Goal: Information Seeking & Learning: Learn about a topic

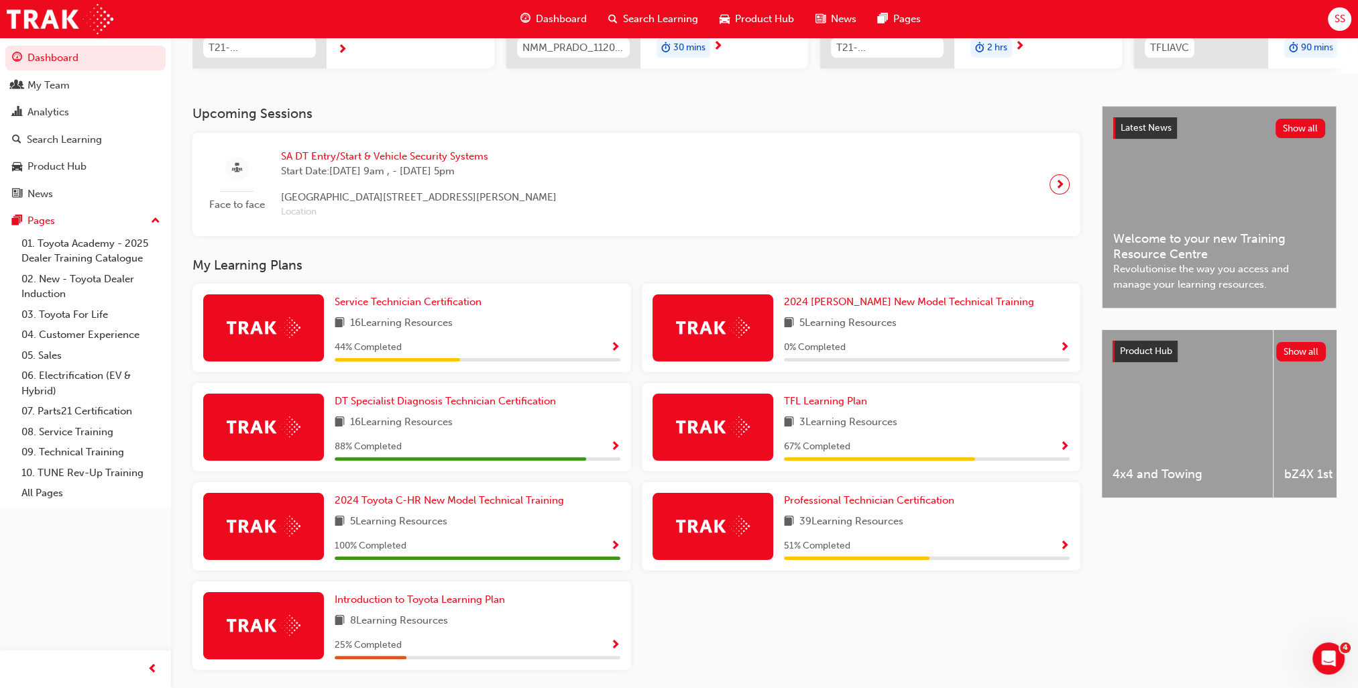
scroll to position [268, 0]
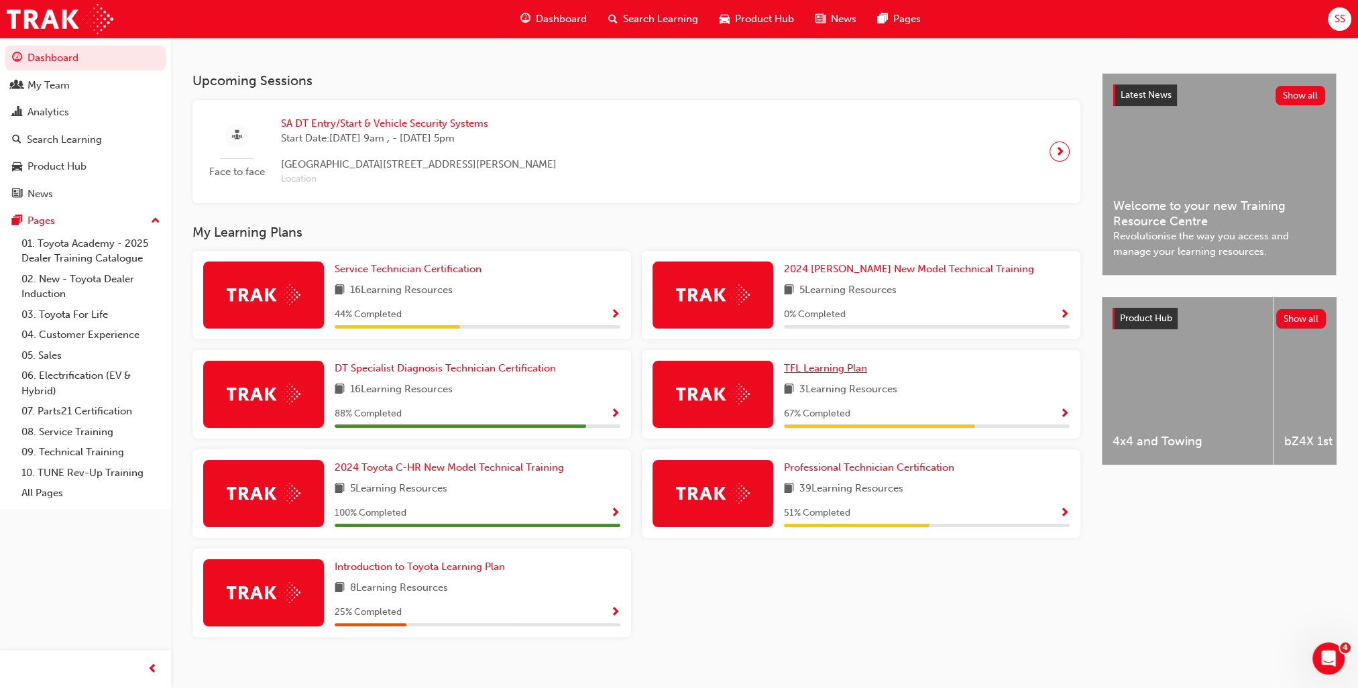
click at [815, 369] on span "TFL Learning Plan" at bounding box center [825, 368] width 83 height 12
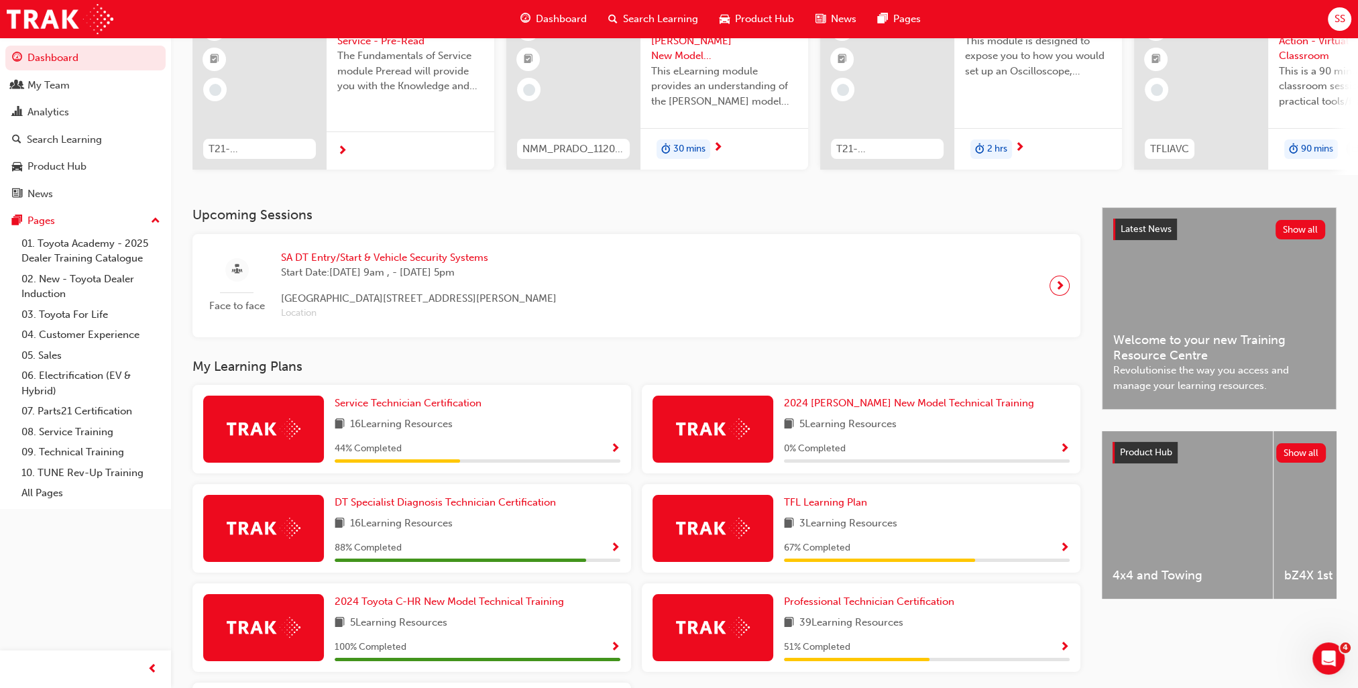
scroll to position [268, 0]
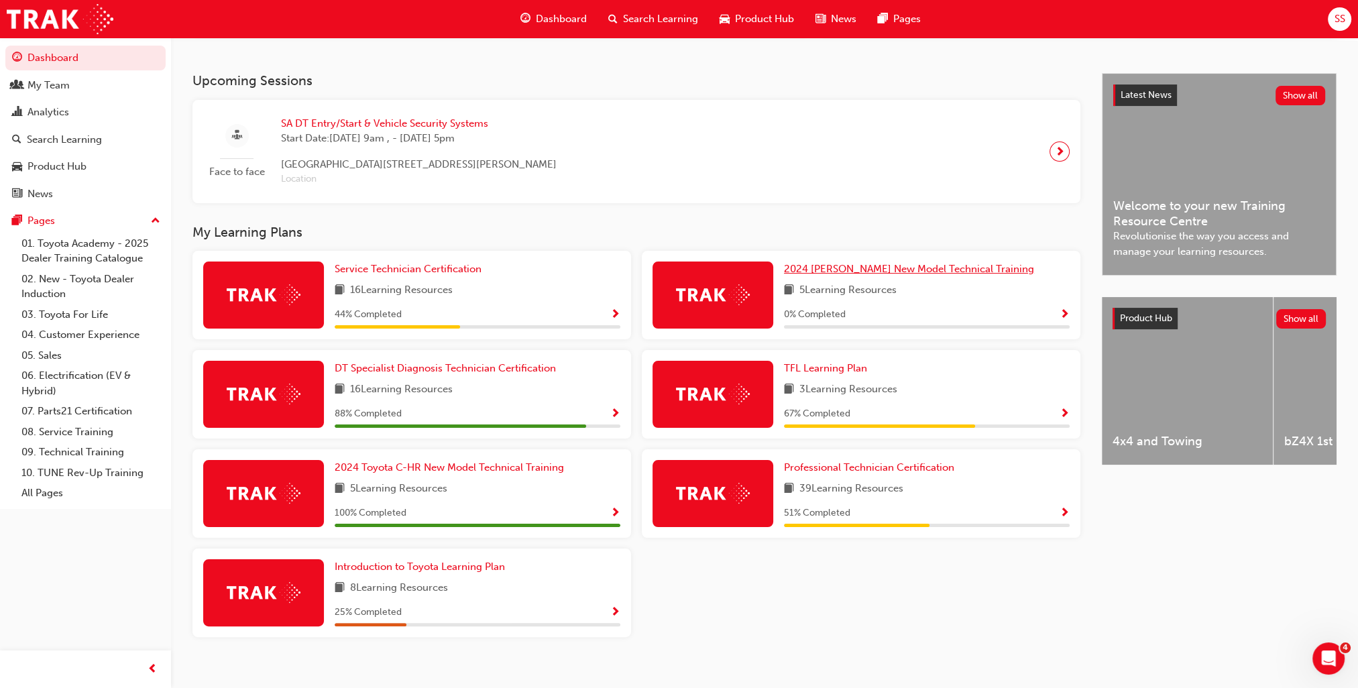
click at [890, 268] on span "2024 Prado New Model Technical Training" at bounding box center [909, 269] width 250 height 12
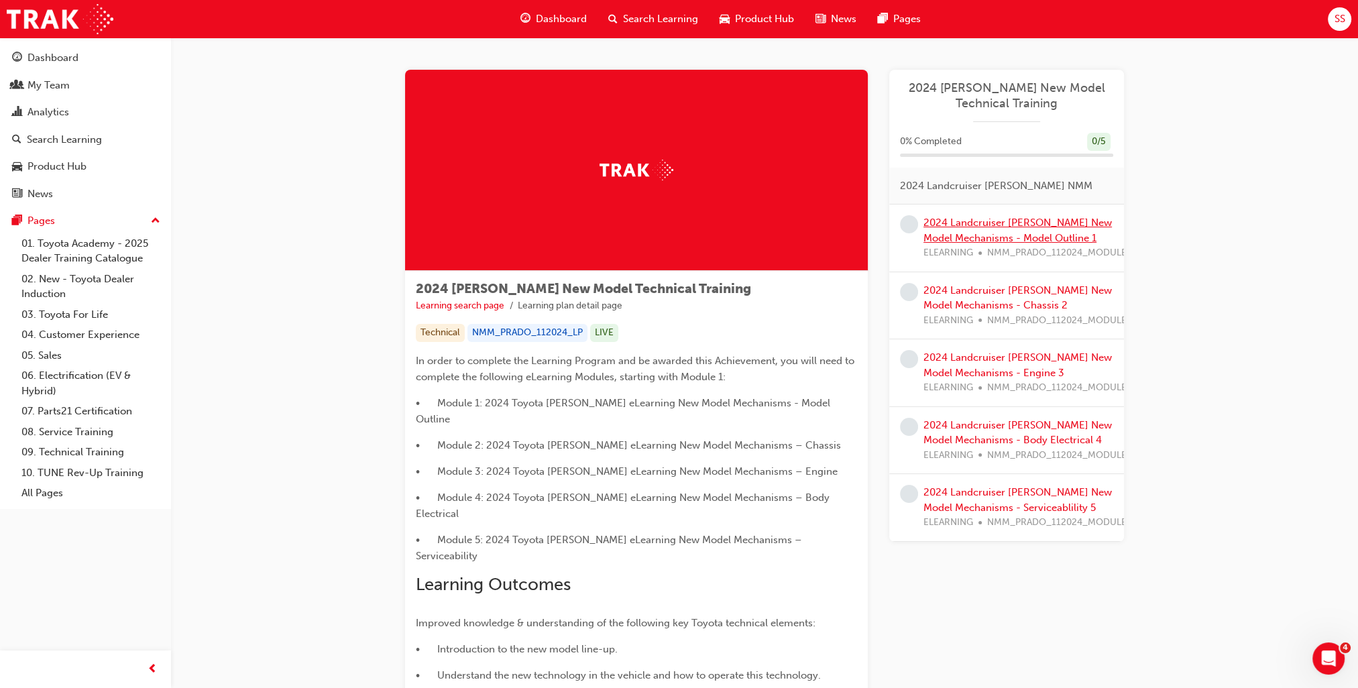
click at [981, 233] on link "2024 Landcruiser Prado New Model Mechanisms - Model Outline 1" at bounding box center [1017, 230] width 188 height 27
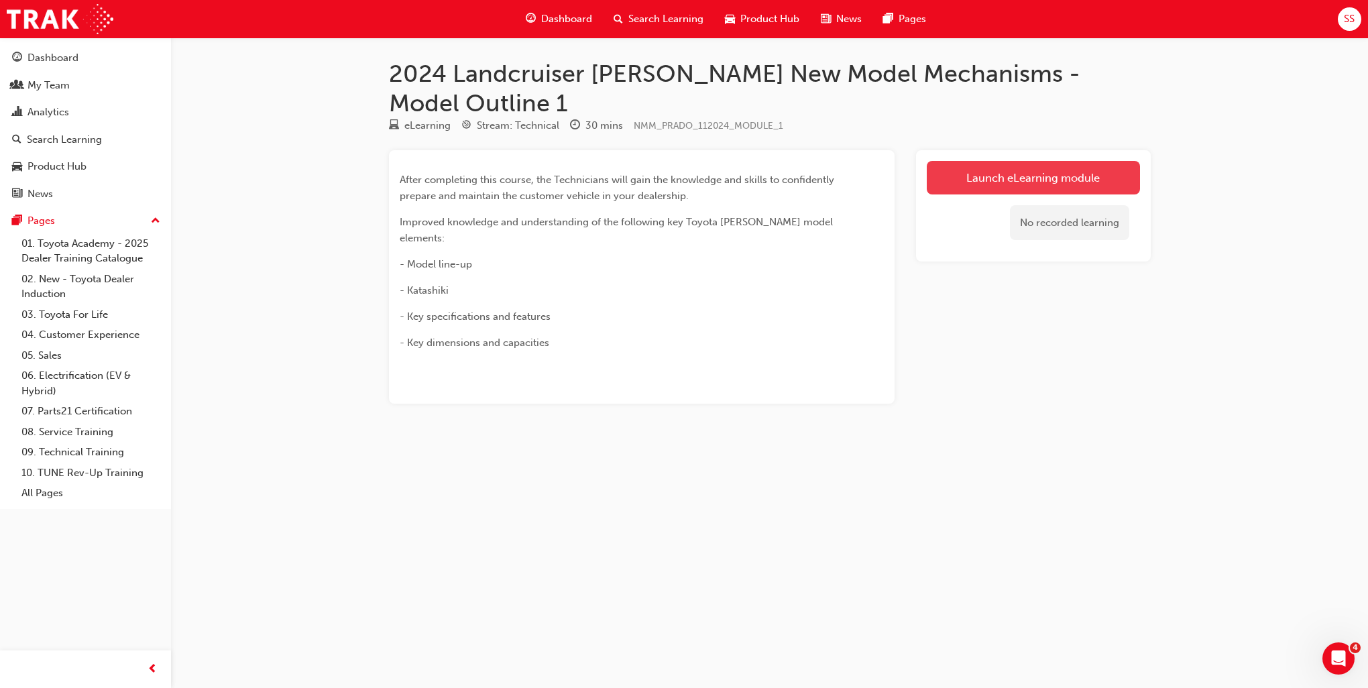
click at [972, 161] on link "Launch eLearning module" at bounding box center [1033, 178] width 213 height 34
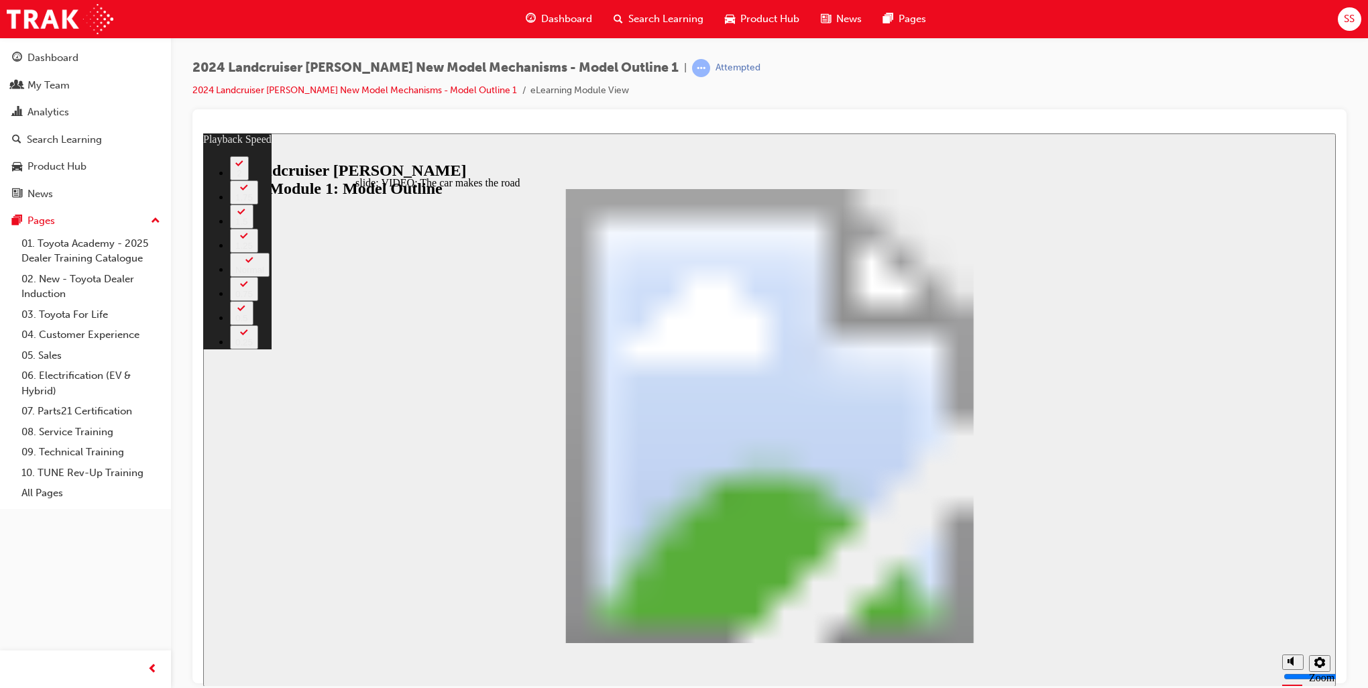
type input "0"
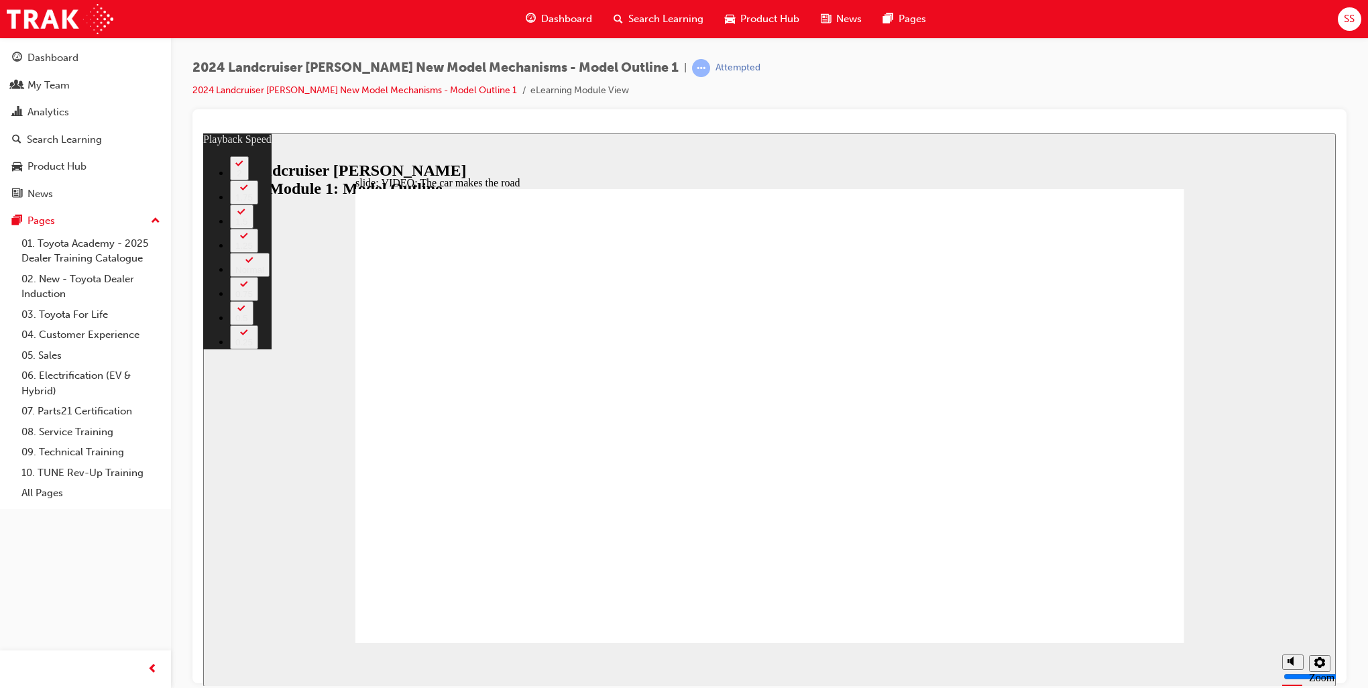
type input "86"
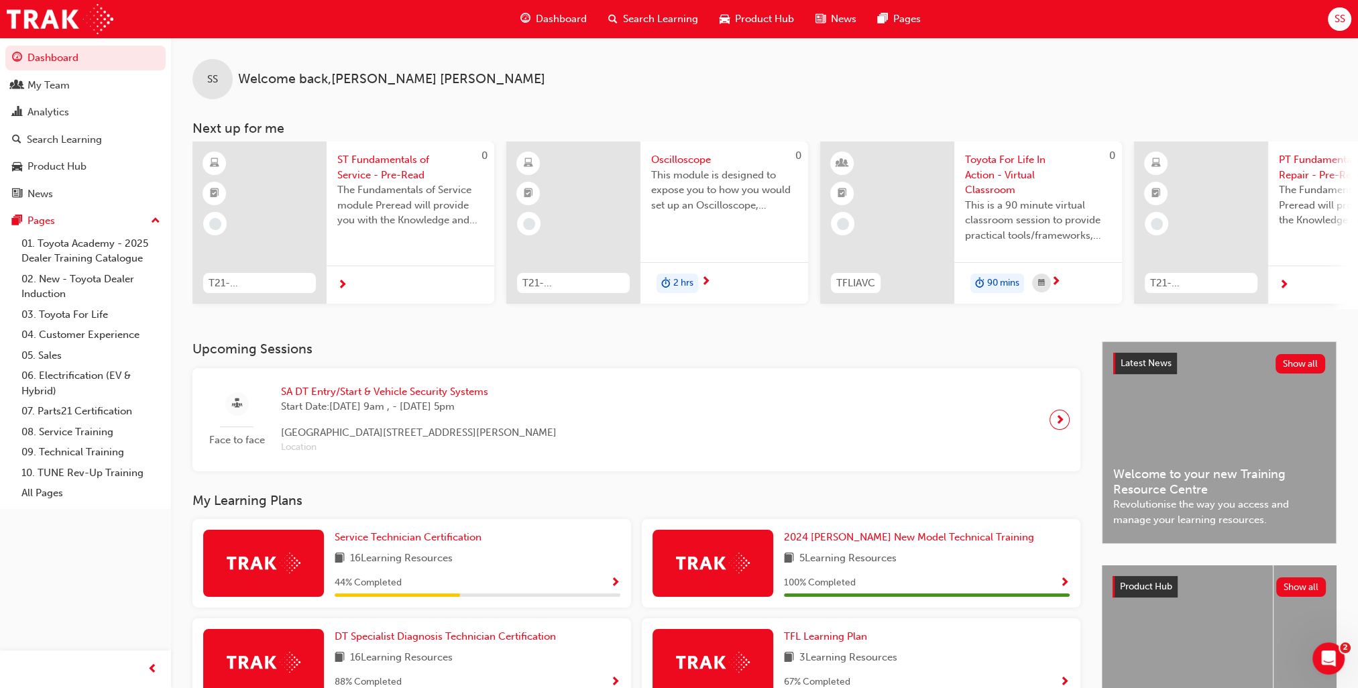
click at [1339, 22] on span "SS" at bounding box center [1338, 18] width 11 height 15
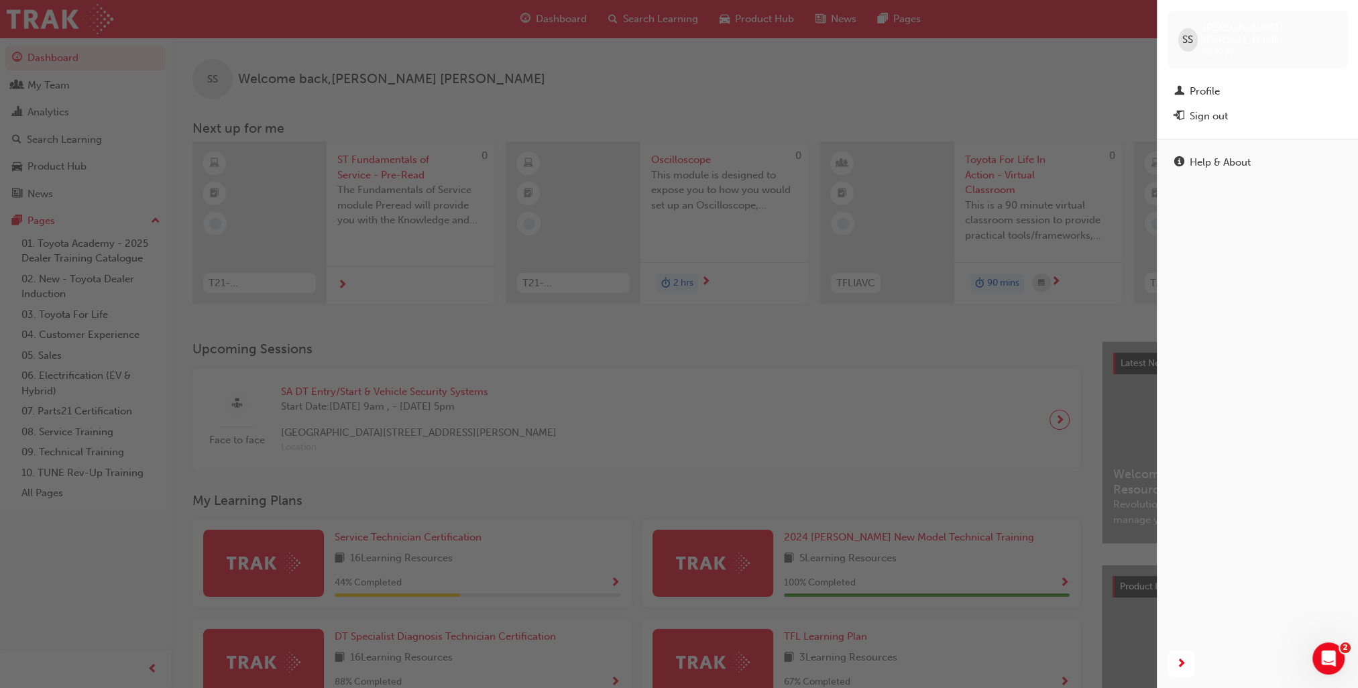
click at [1339, 22] on div "SS Sebastian Skilton 627295" at bounding box center [1257, 40] width 180 height 58
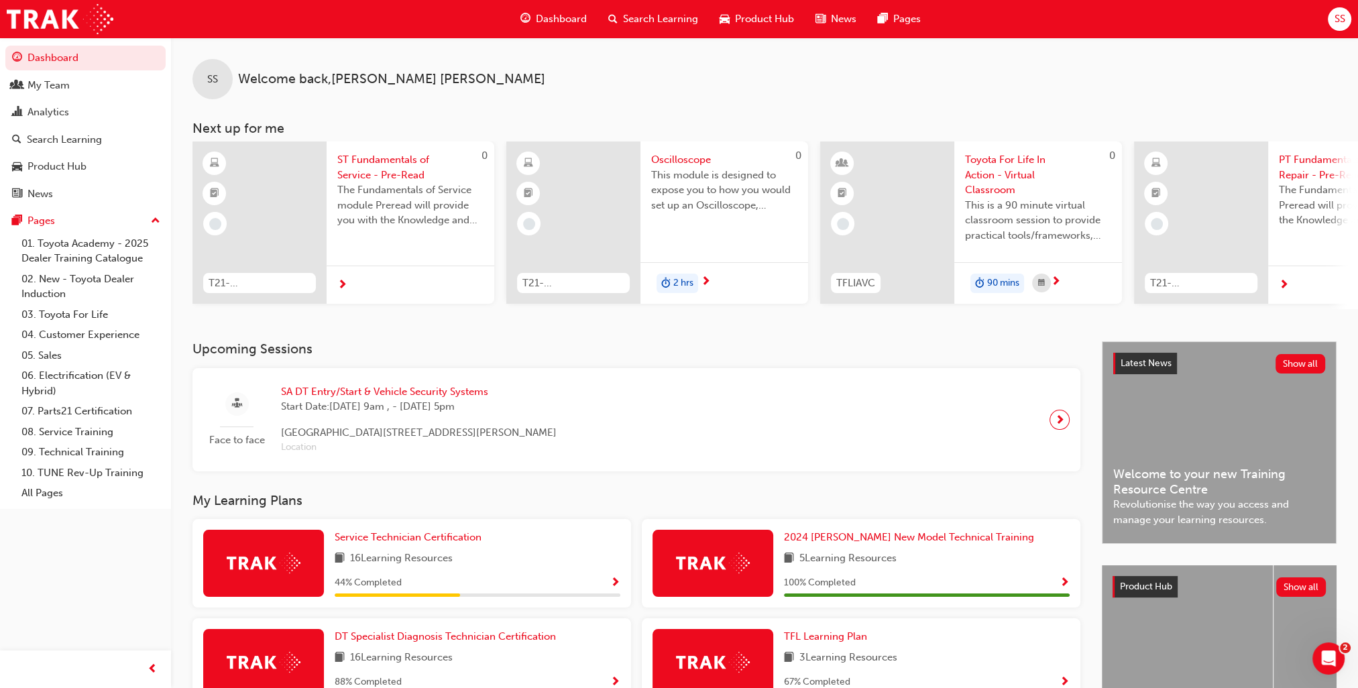
click at [1340, 21] on span "SS" at bounding box center [1338, 18] width 11 height 15
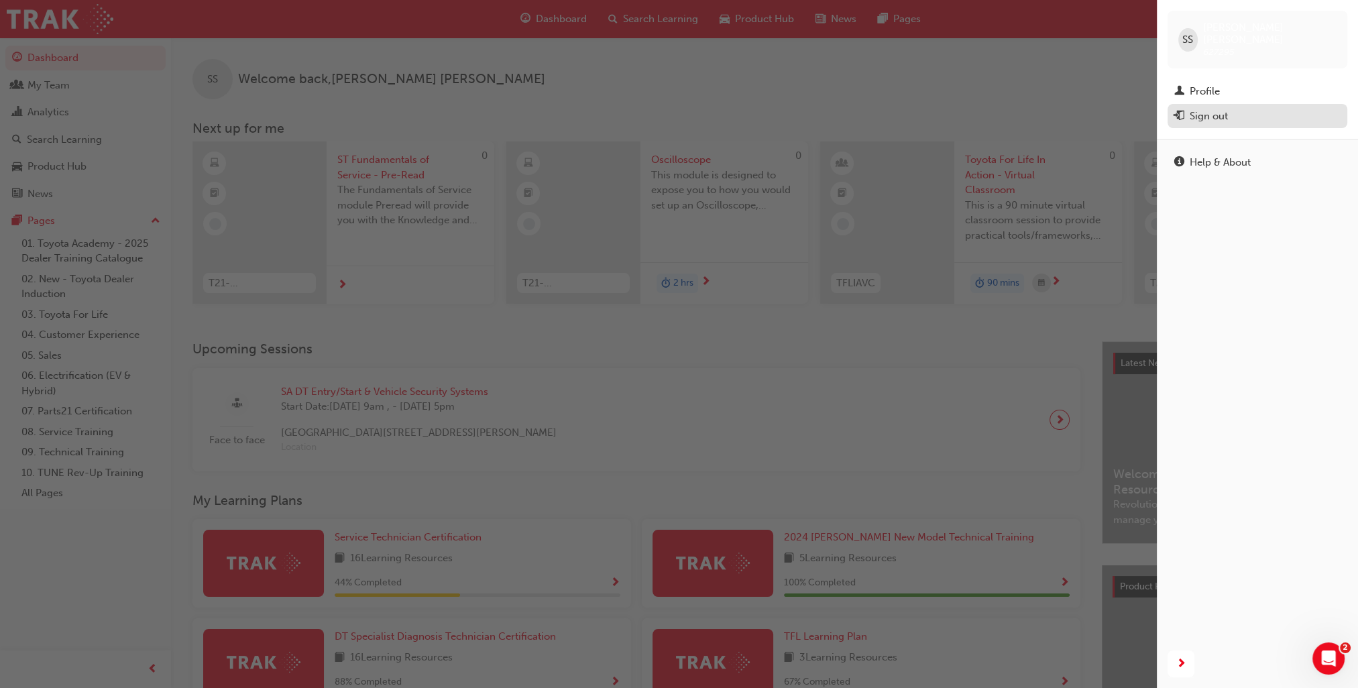
click at [1217, 109] on div "Sign out" at bounding box center [1208, 116] width 38 height 15
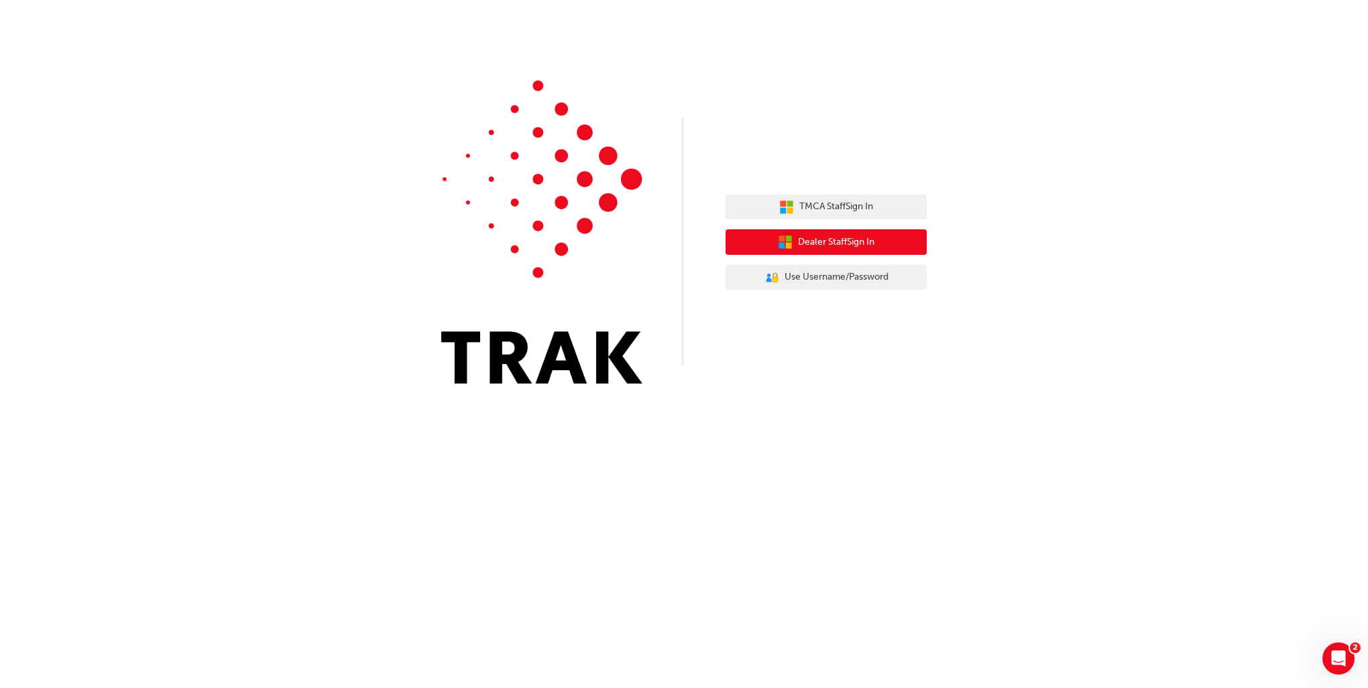
click at [839, 235] on button "Dealer Staff Sign In" at bounding box center [825, 241] width 201 height 25
